Goal: Information Seeking & Learning: Learn about a topic

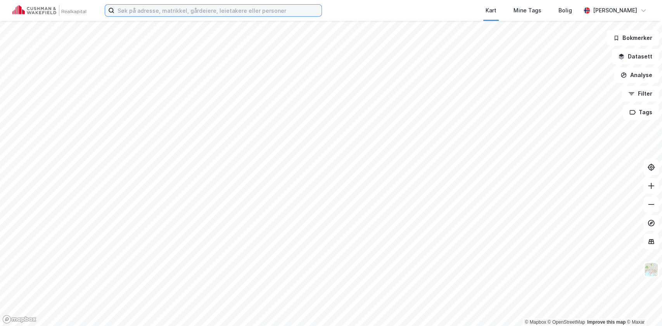
click at [176, 12] on input at bounding box center [217, 11] width 207 height 12
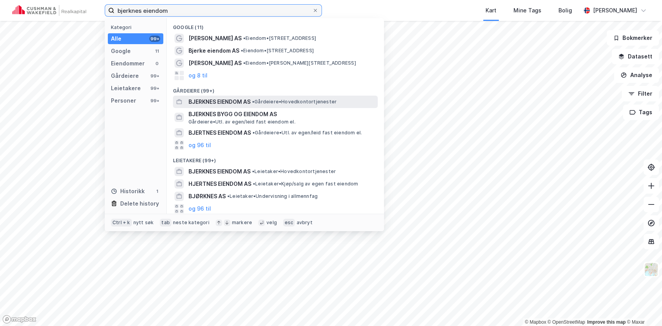
type input "bjerknes eiendom"
click at [220, 102] on span "BJERKNES EIENDOM AS" at bounding box center [219, 101] width 62 height 9
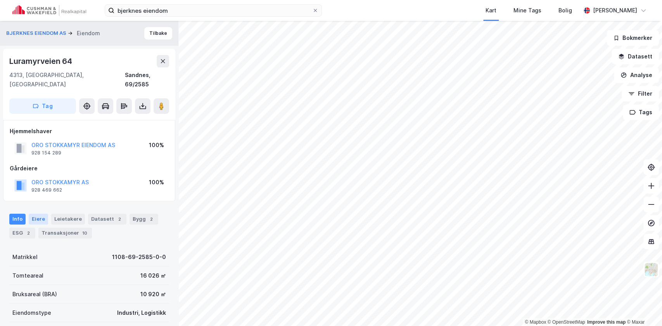
click at [41, 214] on div "Eiere" at bounding box center [38, 219] width 19 height 11
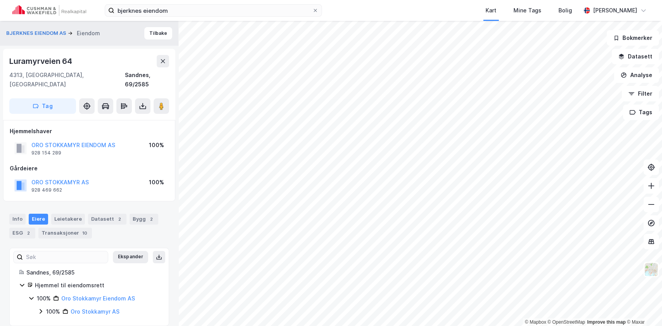
scroll to position [0, 0]
click at [40, 308] on icon at bounding box center [41, 311] width 6 height 6
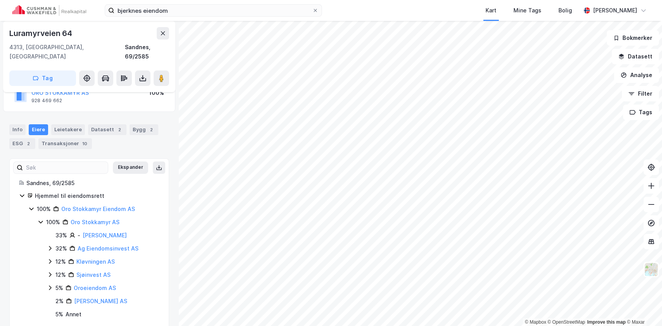
scroll to position [90, 0]
click at [108, 245] on link "Ag Eiendomsinvest AS" at bounding box center [108, 248] width 61 height 7
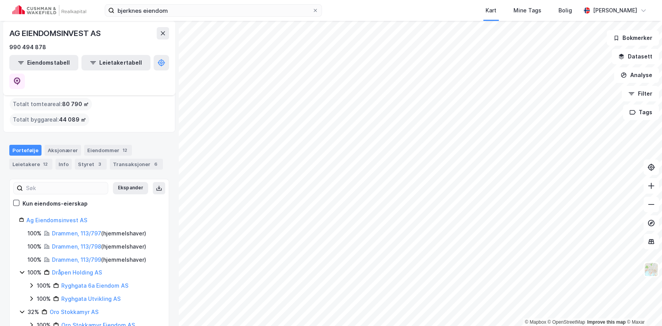
scroll to position [39, 0]
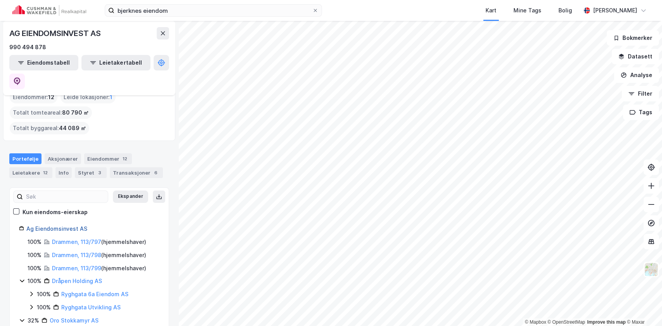
click at [43, 226] on link "Ag Eiendomsinvest AS" at bounding box center [56, 229] width 61 height 7
click at [64, 154] on div "Aksjonærer" at bounding box center [63, 159] width 36 height 11
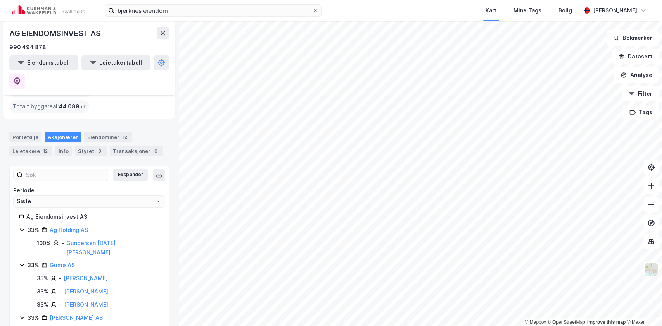
scroll to position [61, 0]
click at [121, 300] on div "33% - Sørum Kristina" at bounding box center [98, 304] width 123 height 9
click at [50, 212] on div "Ag Eiendomsinvest AS" at bounding box center [92, 216] width 133 height 9
click at [28, 131] on div "Portefølje" at bounding box center [25, 136] width 32 height 11
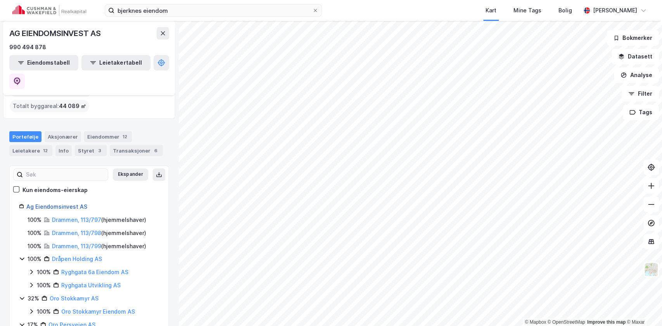
click at [62, 204] on link "Ag Eiendomsinvest AS" at bounding box center [56, 207] width 61 height 7
click at [66, 204] on link "Ag Eiendomsinvest AS" at bounding box center [56, 207] width 61 height 7
